Goal: Task Accomplishment & Management: Manage account settings

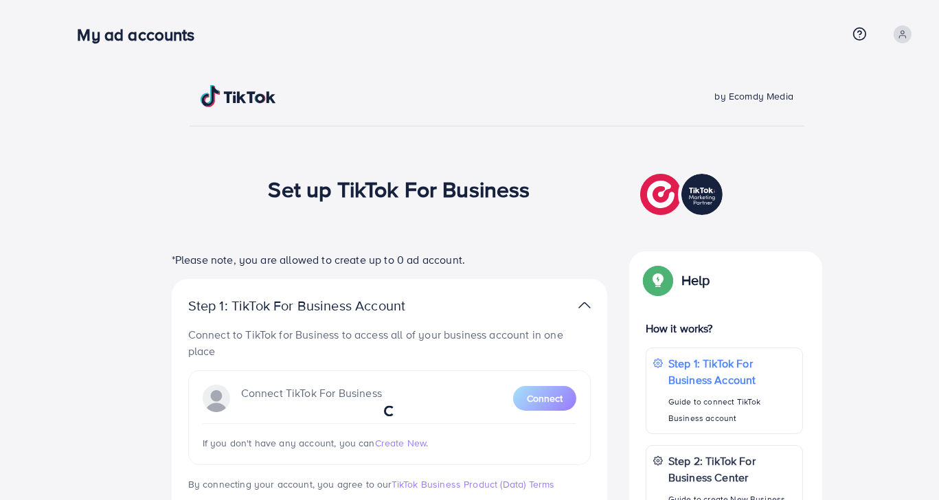
drag, startPoint x: 247, startPoint y: 184, endPoint x: 550, endPoint y: 197, distance: 303.2
click at [550, 197] on div "Set up TikTok For Business *Please note, you are allowed to create up to 0 ad a…" at bounding box center [497, 502] width 840 height 664
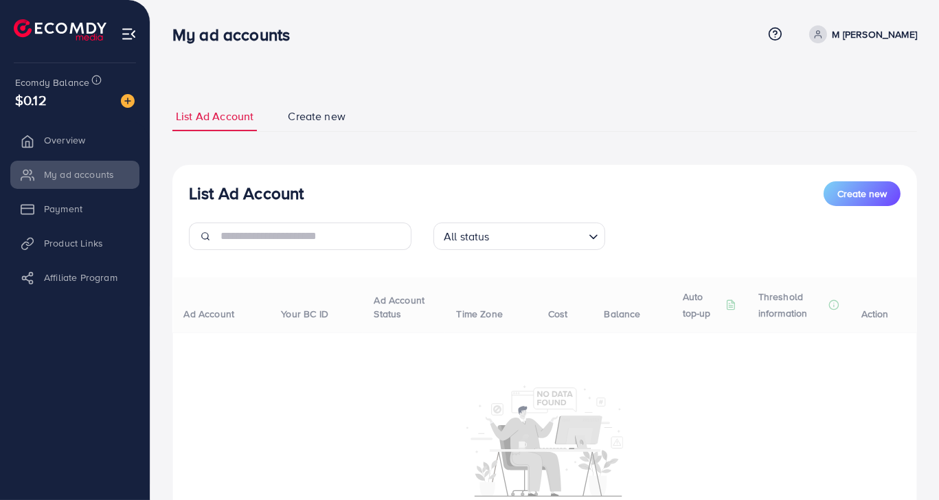
click at [550, 197] on div "List Ad Account Create new" at bounding box center [545, 193] width 712 height 25
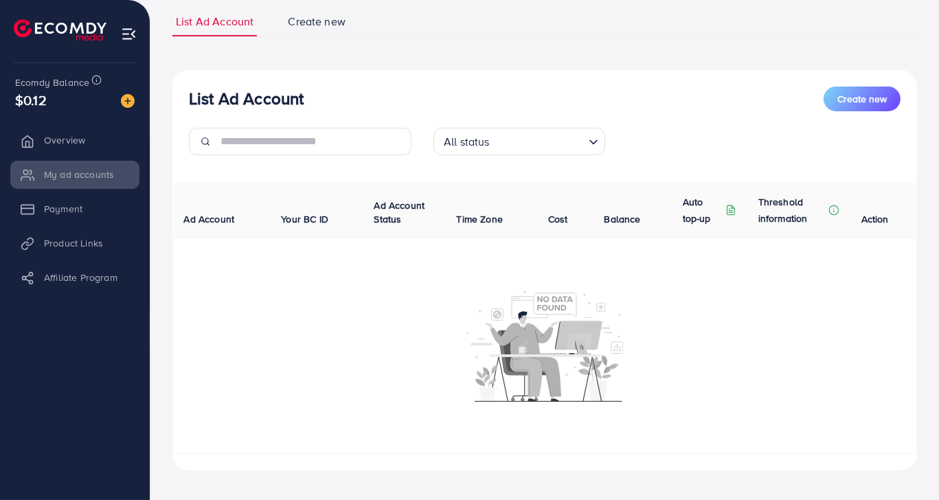
scroll to position [102, 0]
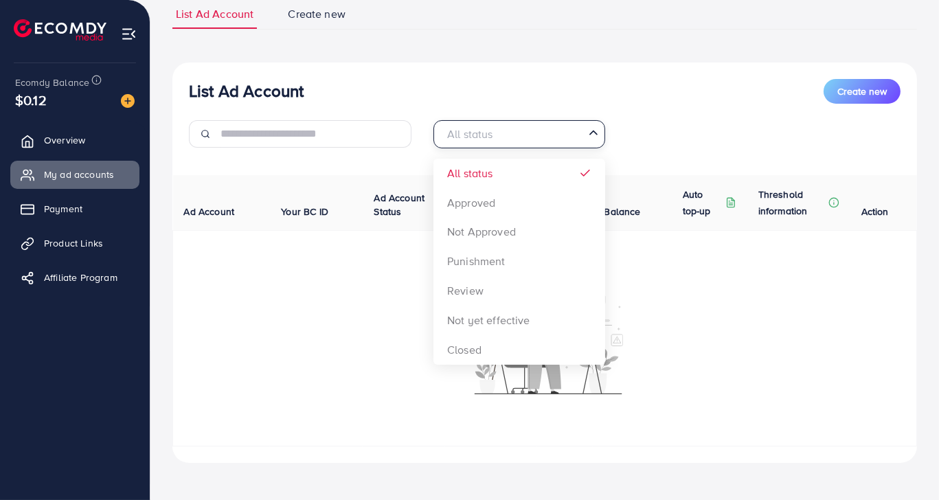
click at [529, 131] on input "Search for option" at bounding box center [512, 134] width 144 height 21
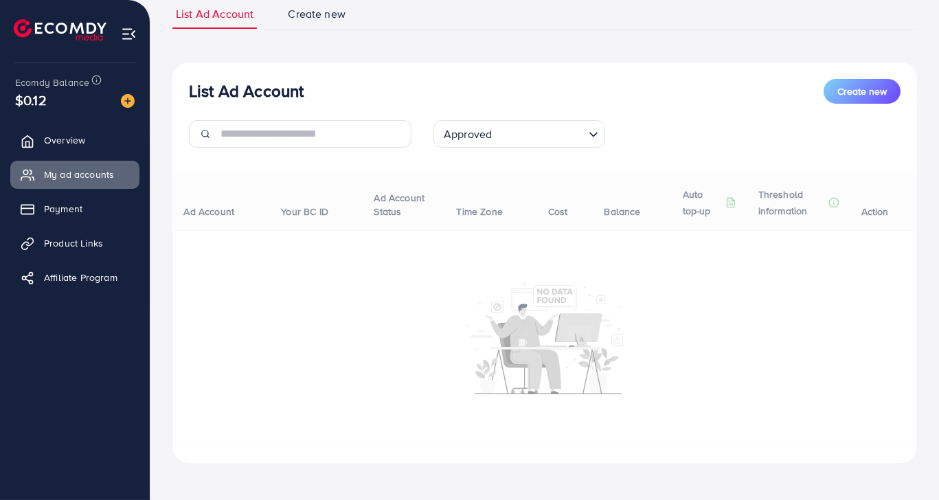
click at [465, 198] on div "List Ad Account Create new Approved Loading... All status Approved Not Approved…" at bounding box center [544, 263] width 745 height 400
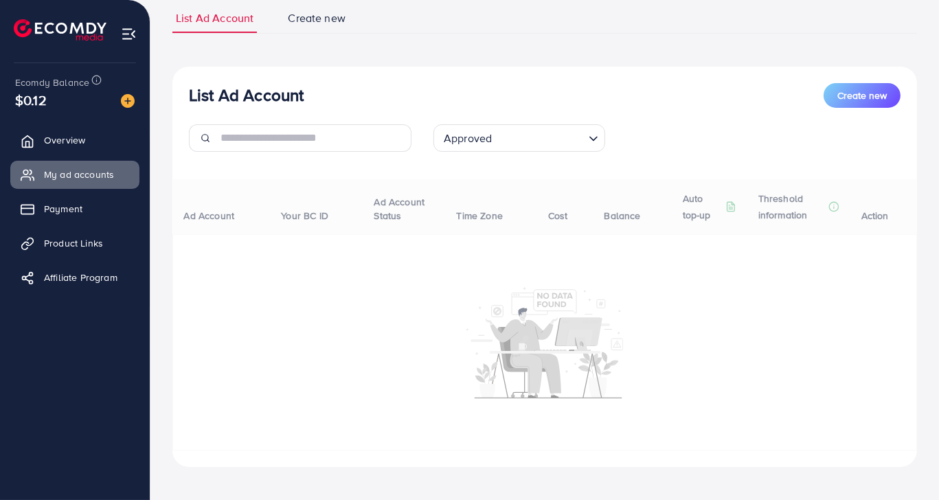
scroll to position [106, 0]
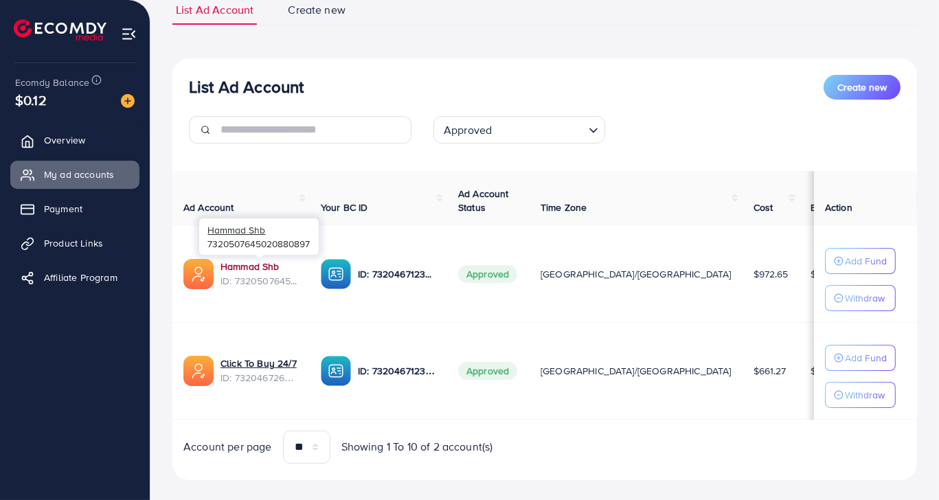
click at [244, 264] on link "Hammad Shb" at bounding box center [250, 267] width 59 height 14
